Goal: Download file/media

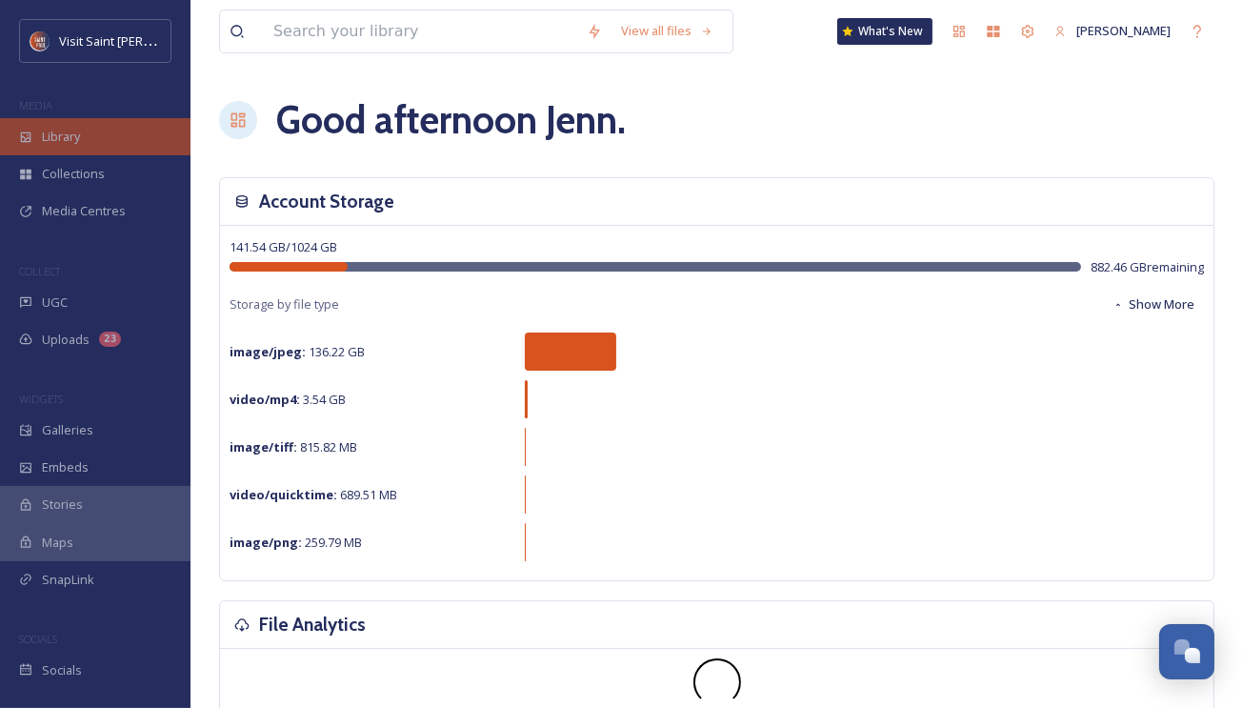
click at [70, 135] on span "Library" at bounding box center [61, 137] width 38 height 18
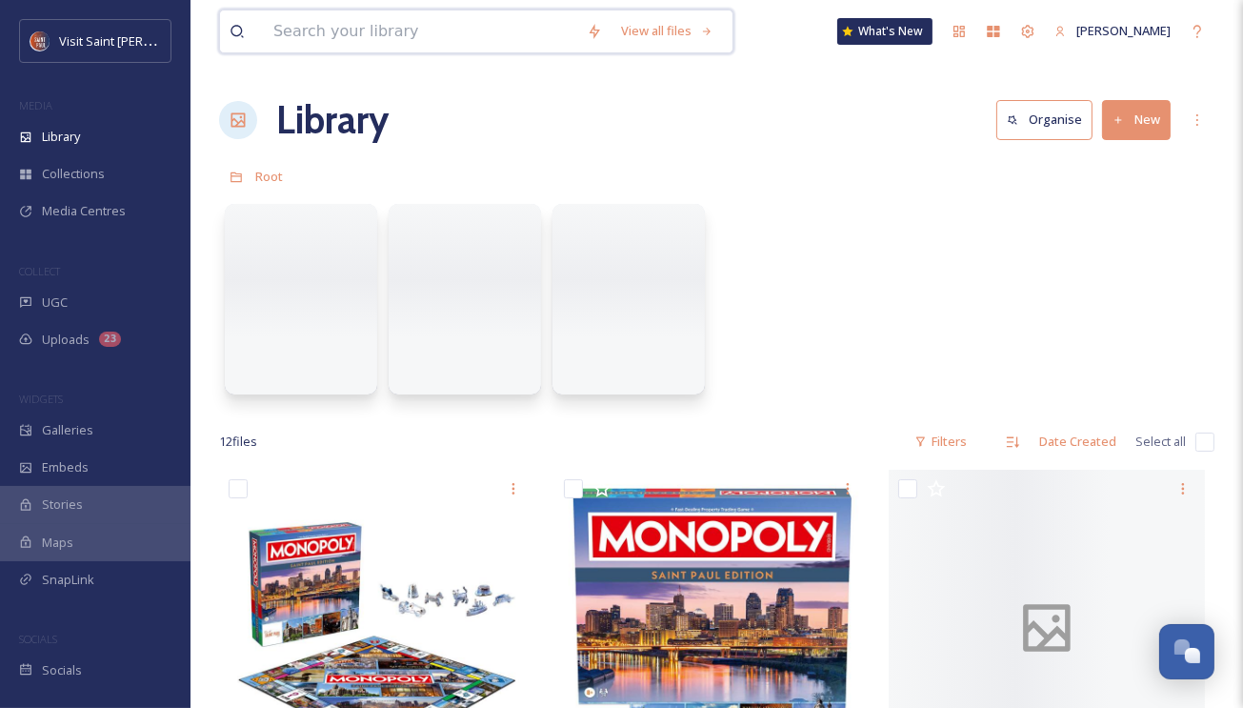
click at [440, 40] on input at bounding box center [420, 31] width 313 height 42
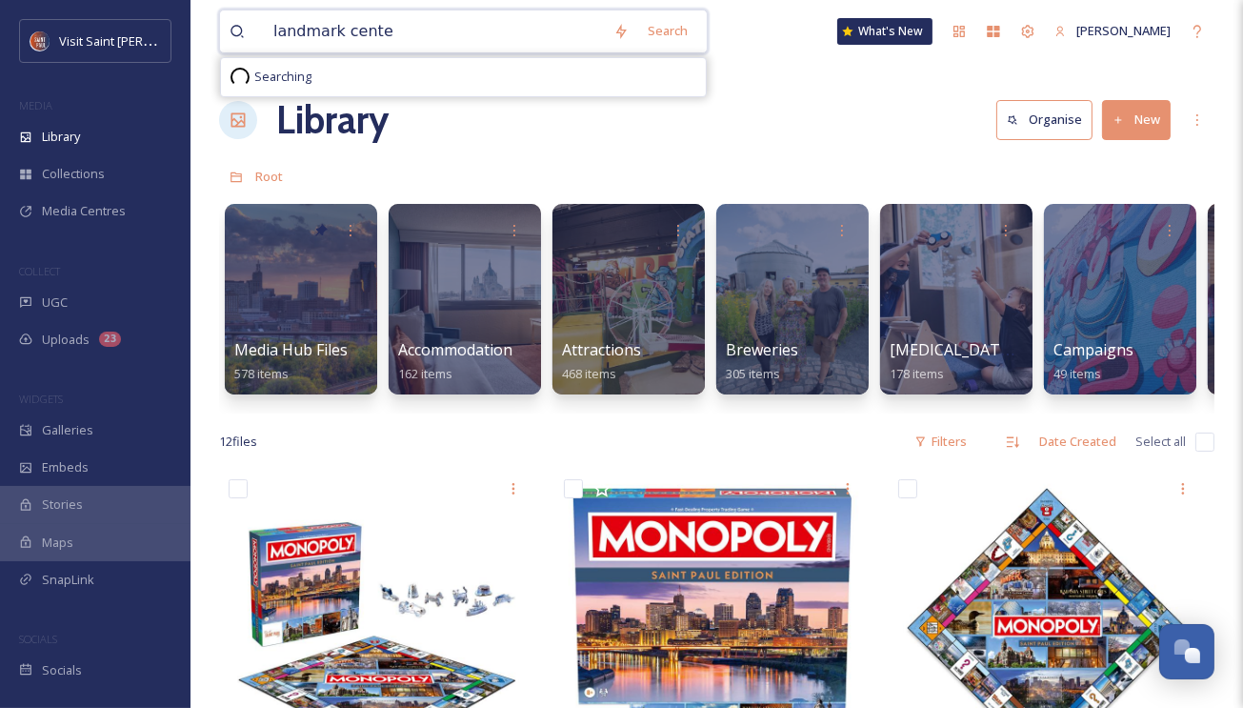
type input "landmark center"
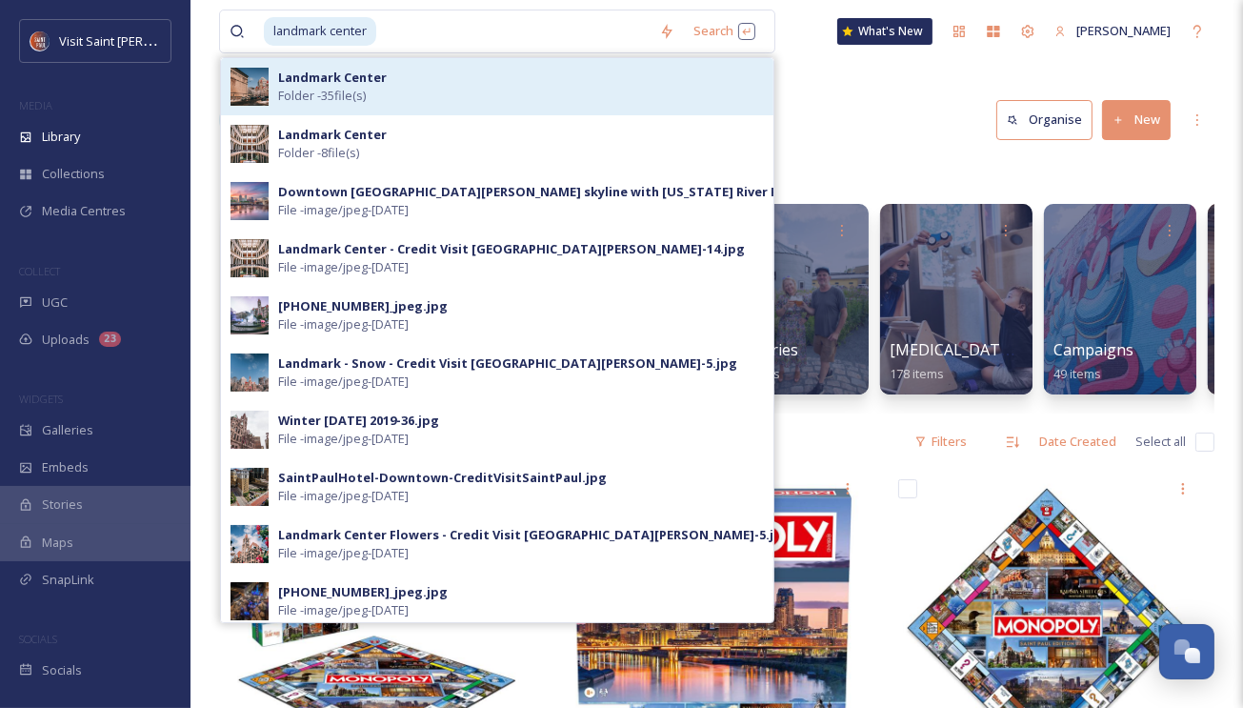
click at [366, 89] on span "Folder - 35 file(s)" at bounding box center [322, 96] width 88 height 18
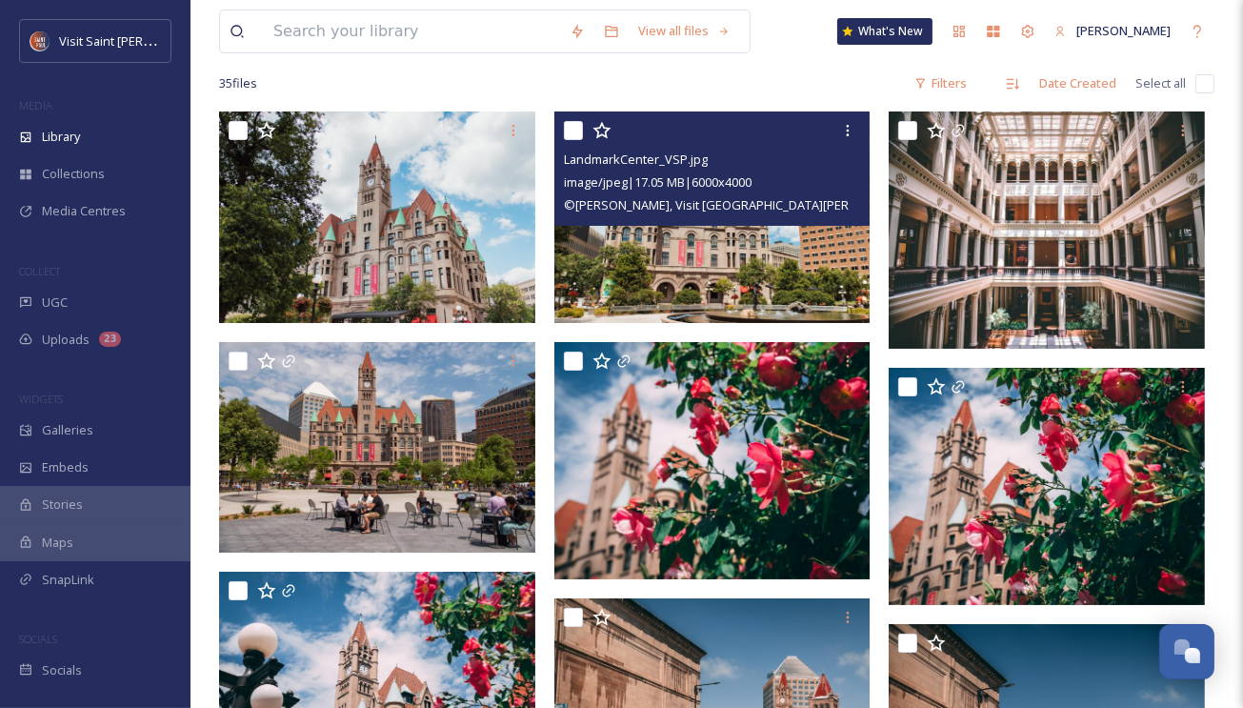
scroll to position [152, 0]
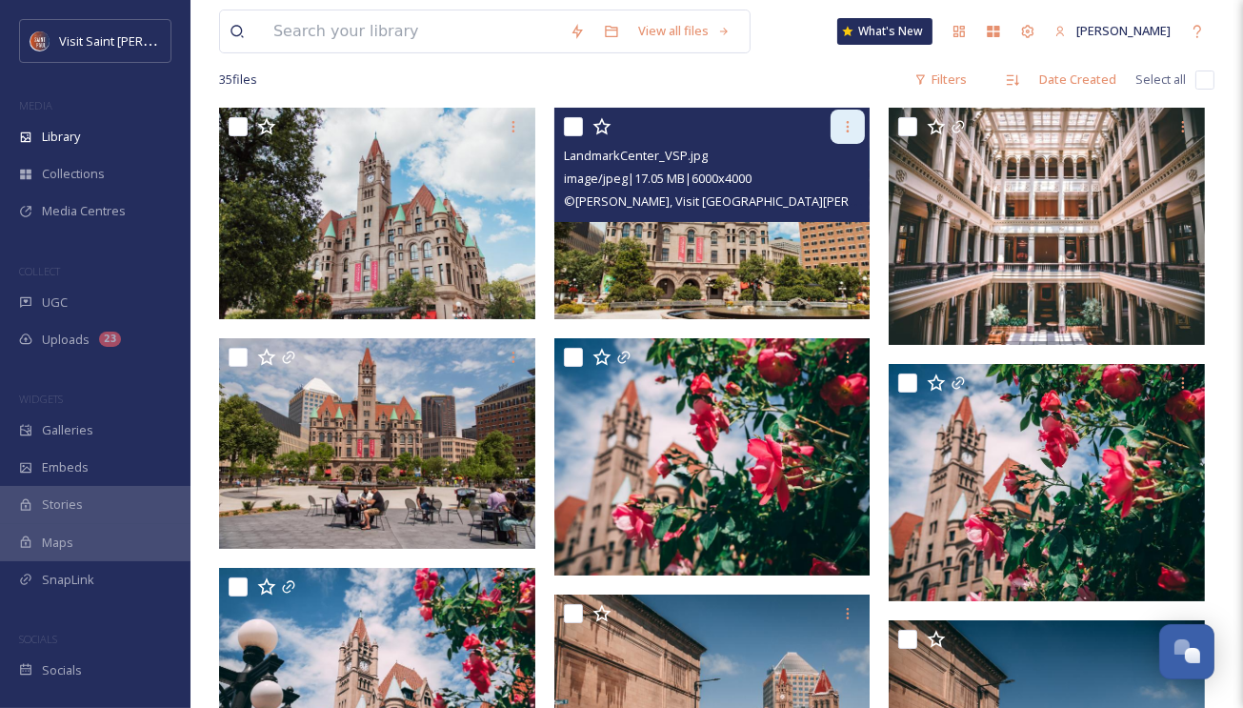
click at [849, 133] on icon at bounding box center [847, 126] width 15 height 15
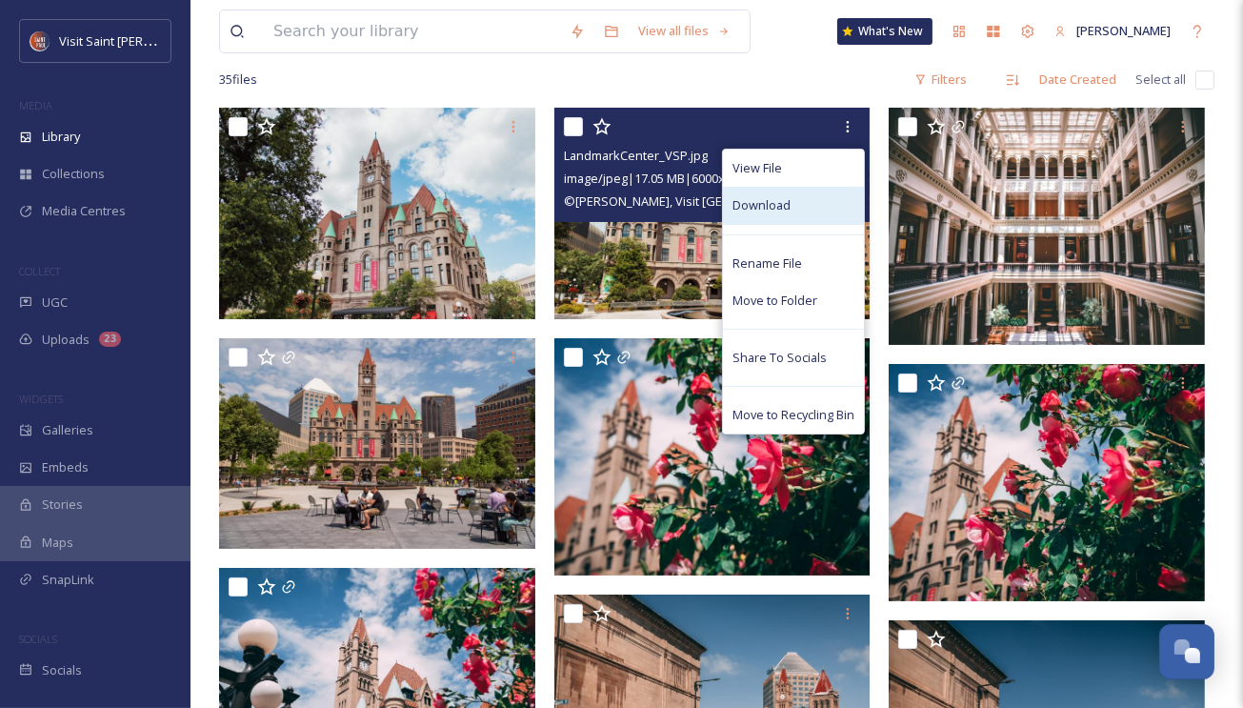
click at [790, 194] on div "Download" at bounding box center [793, 205] width 141 height 37
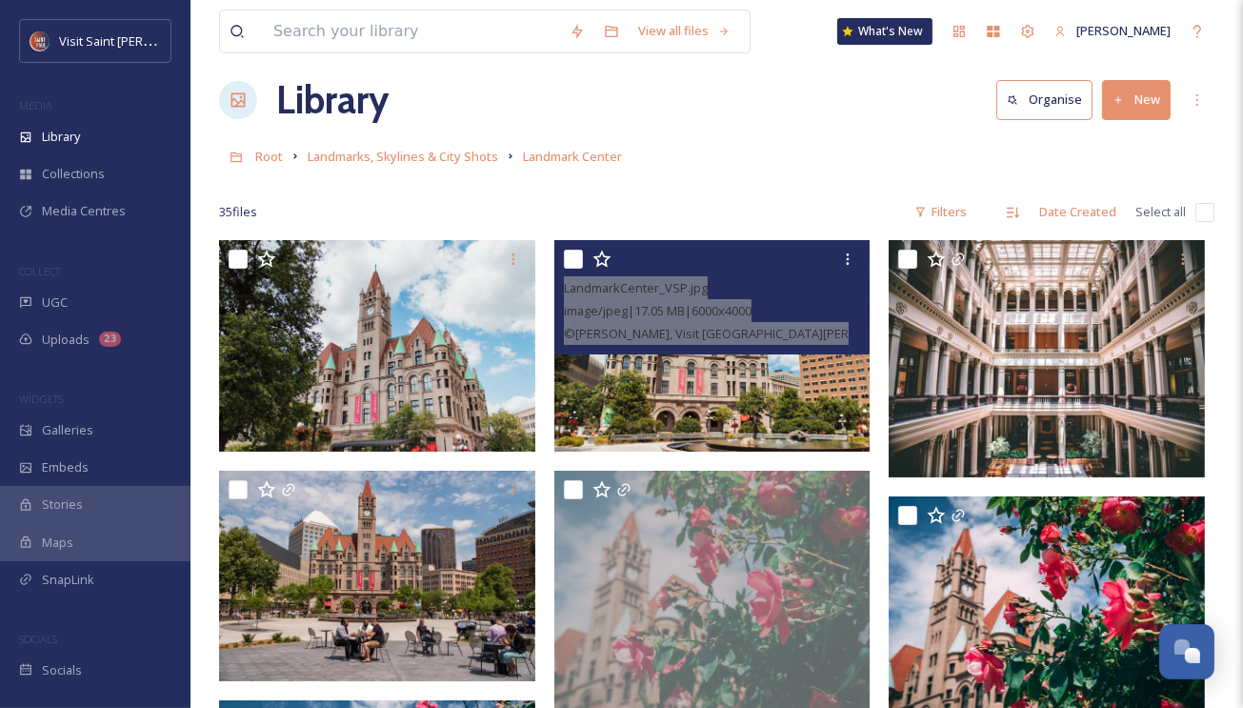
scroll to position [0, 0]
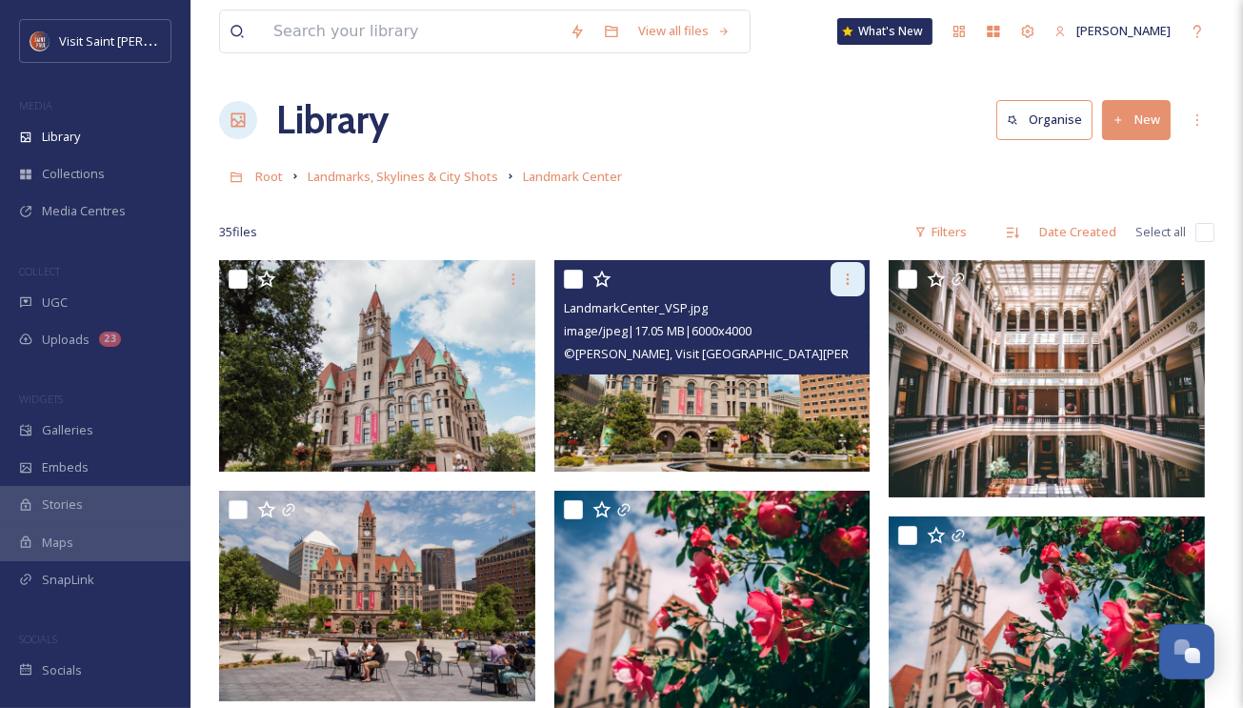
click at [850, 287] on div at bounding box center [847, 279] width 34 height 34
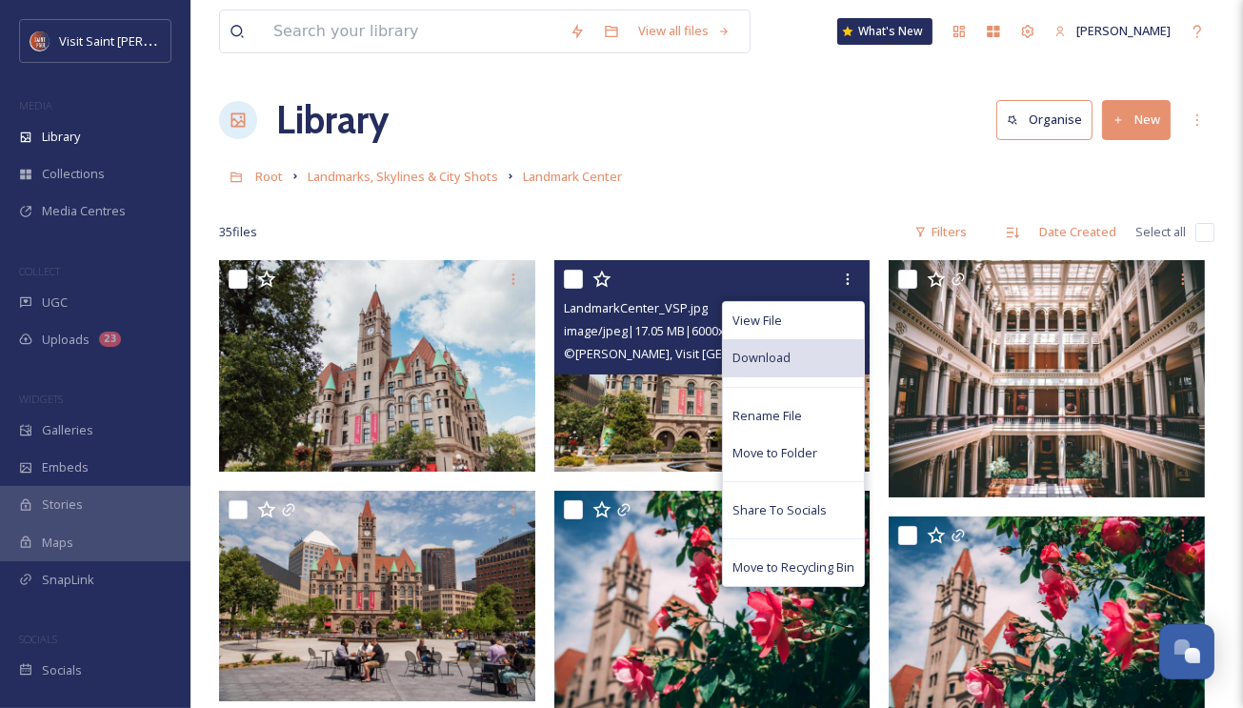
click at [789, 350] on span "Download" at bounding box center [761, 358] width 58 height 18
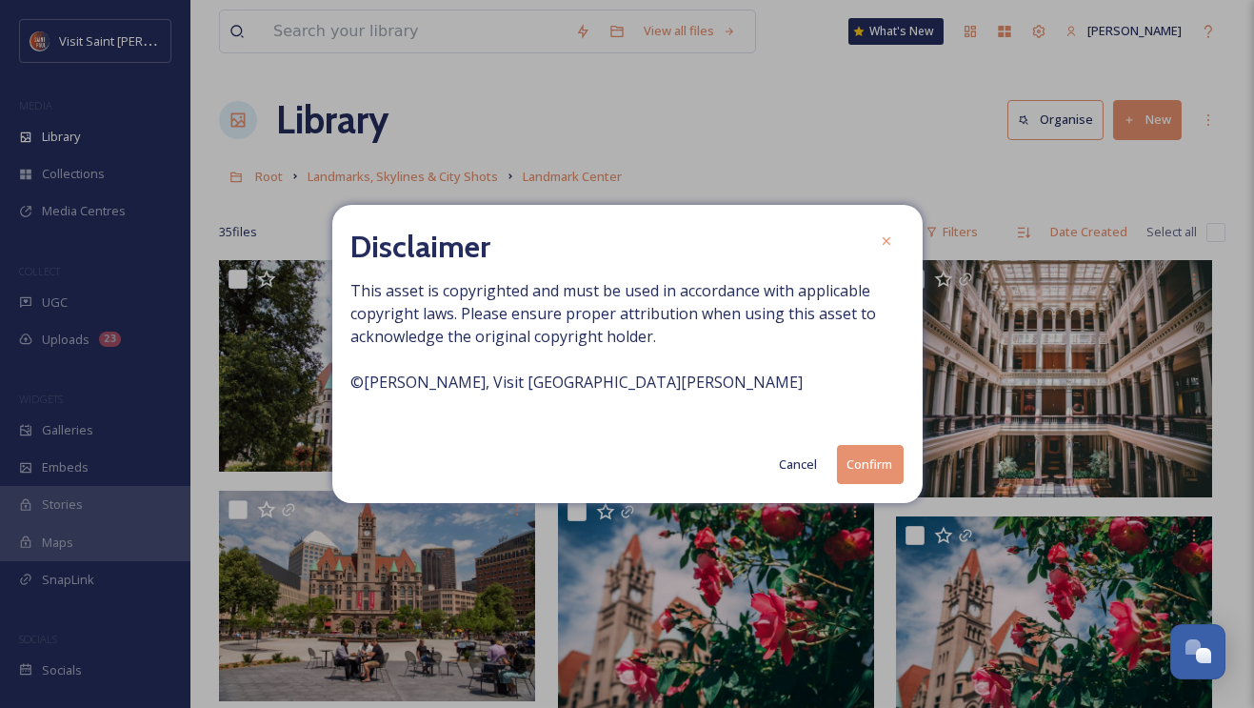
click at [858, 464] on button "Confirm" at bounding box center [870, 464] width 67 height 39
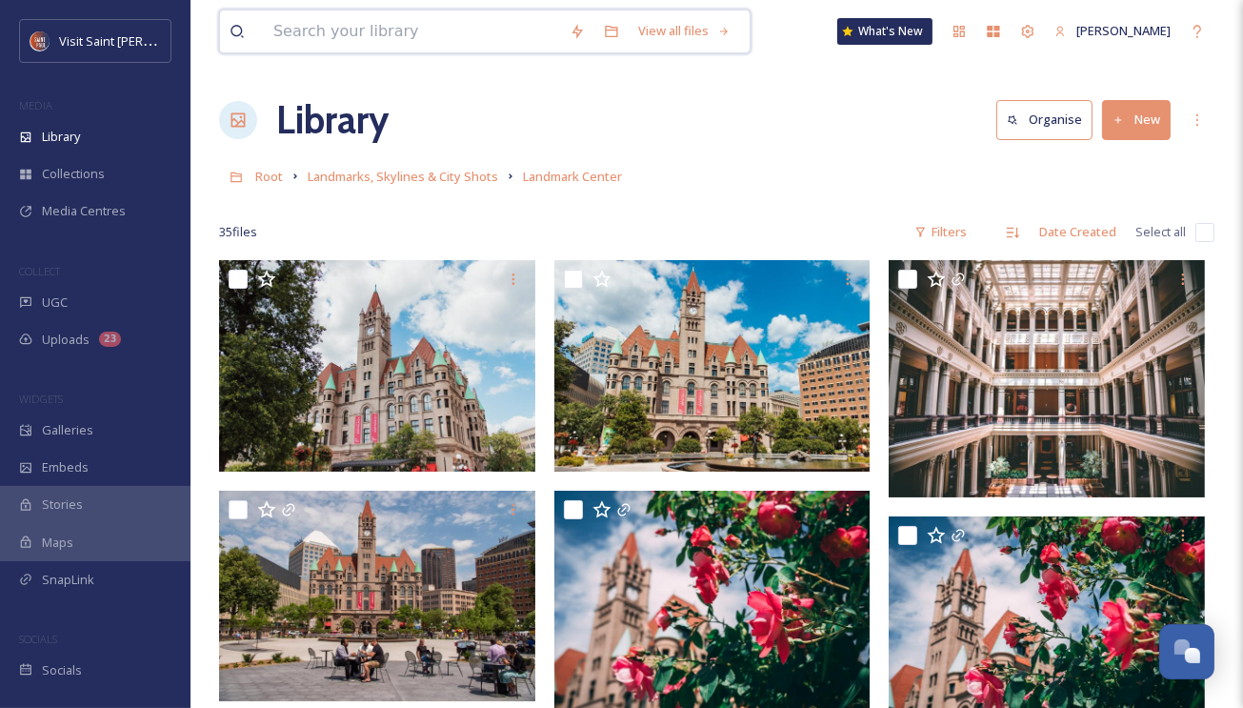
click at [399, 50] on input at bounding box center [412, 31] width 296 height 42
type input "skyline"
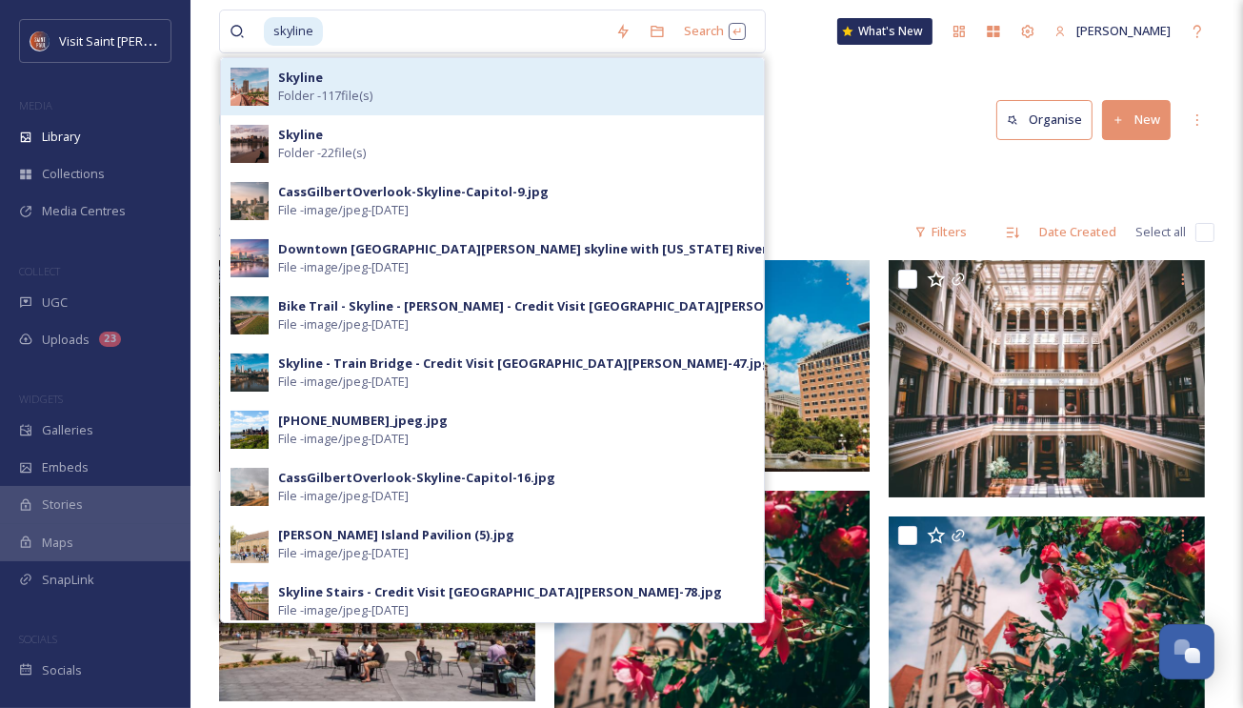
click at [327, 98] on span "Folder - 117 file(s)" at bounding box center [325, 96] width 94 height 18
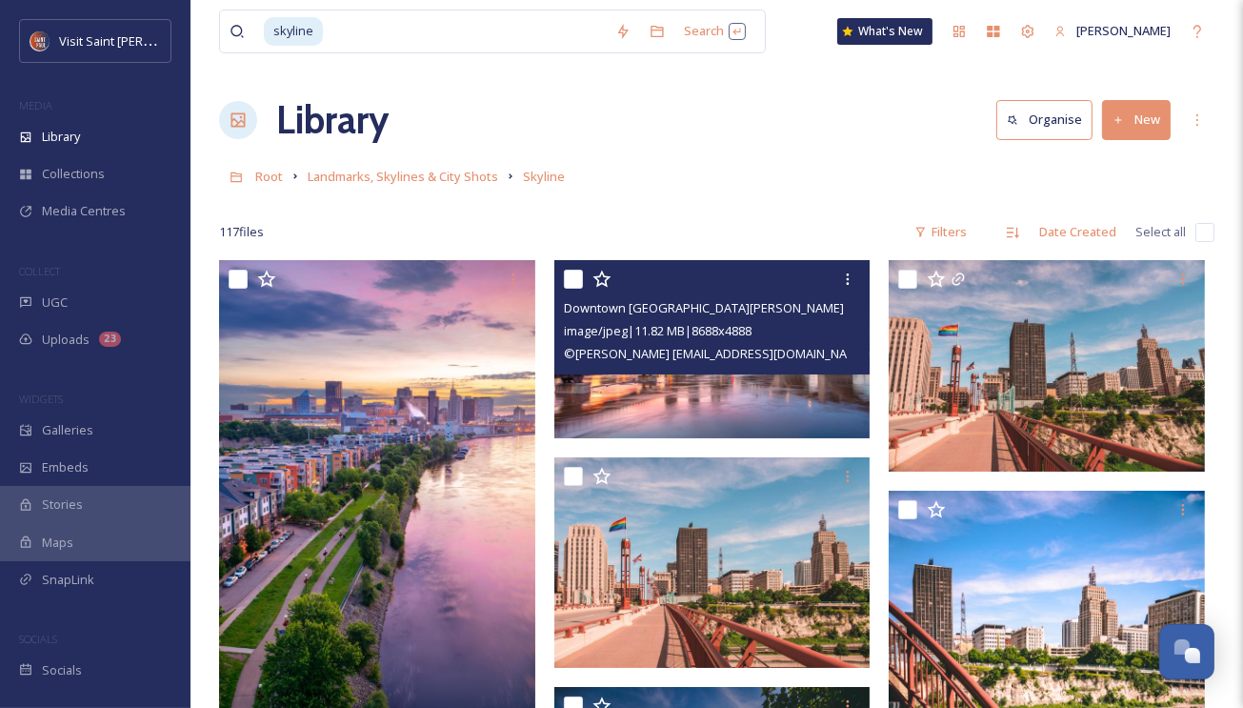
click at [816, 282] on div at bounding box center [715, 279] width 302 height 34
click at [850, 279] on icon at bounding box center [847, 278] width 15 height 15
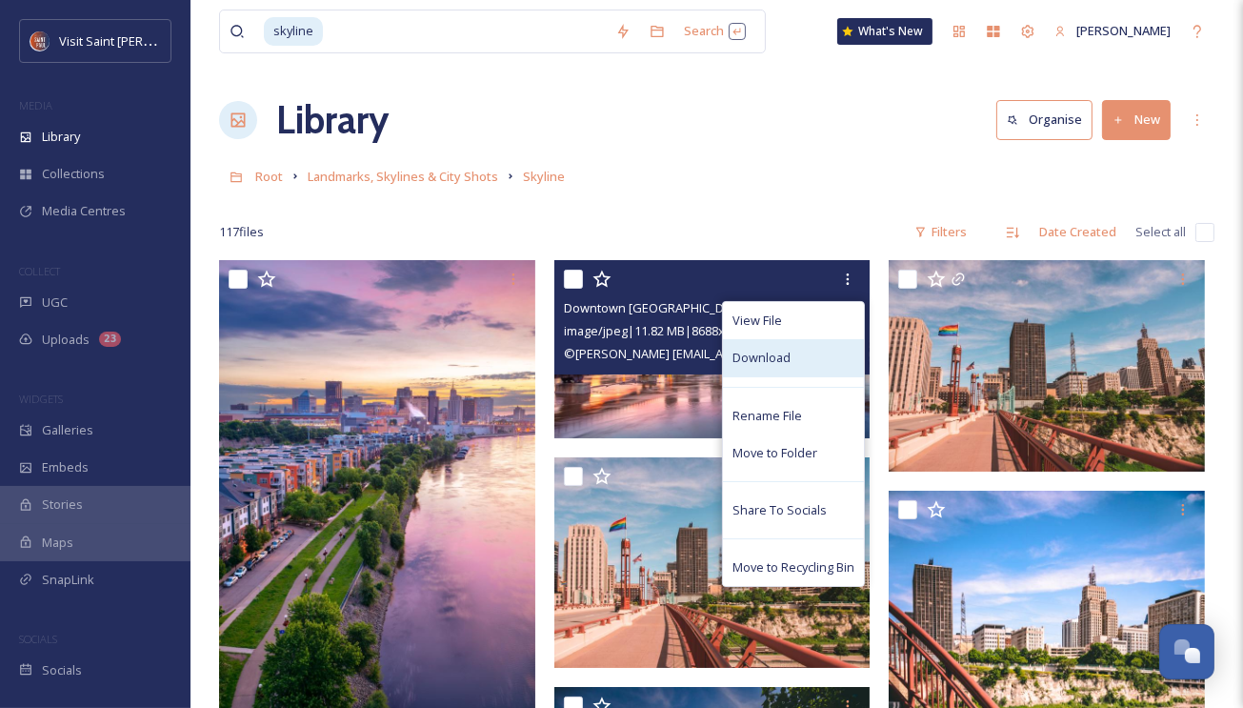
click at [811, 348] on div "Download" at bounding box center [793, 357] width 141 height 37
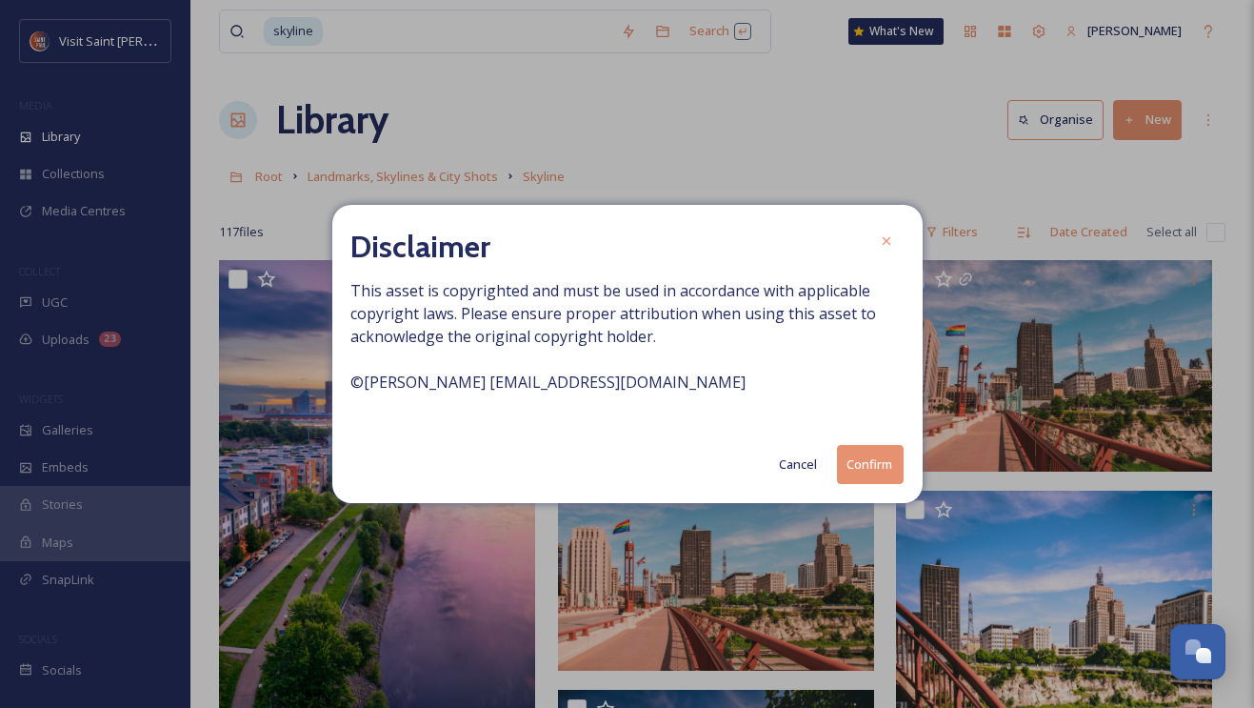
click at [876, 455] on button "Confirm" at bounding box center [870, 464] width 67 height 39
